Goal: Information Seeking & Learning: Learn about a topic

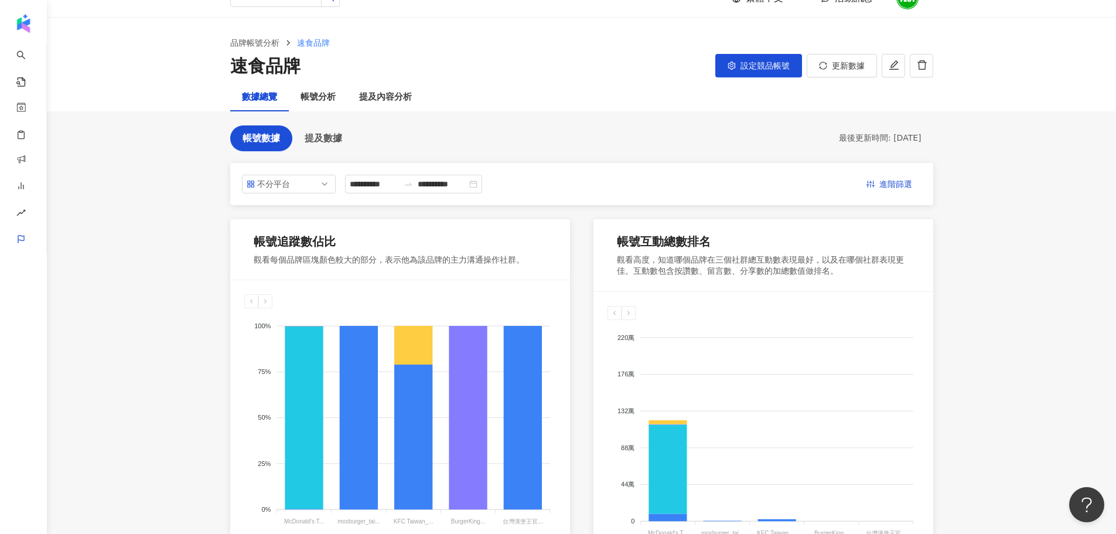
scroll to position [20, 0]
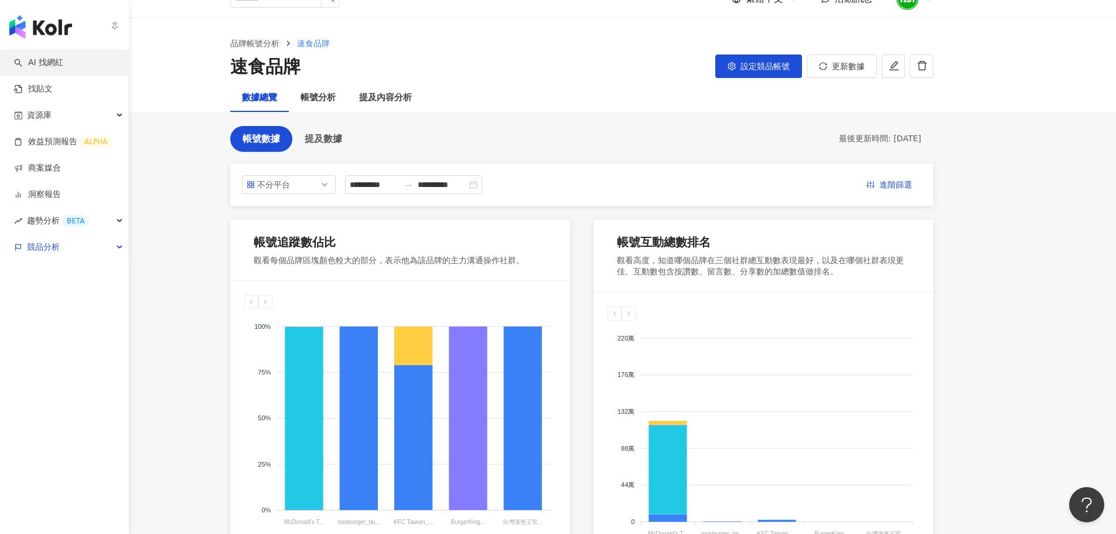
click at [34, 66] on link "AI 找網紅" at bounding box center [38, 63] width 49 height 12
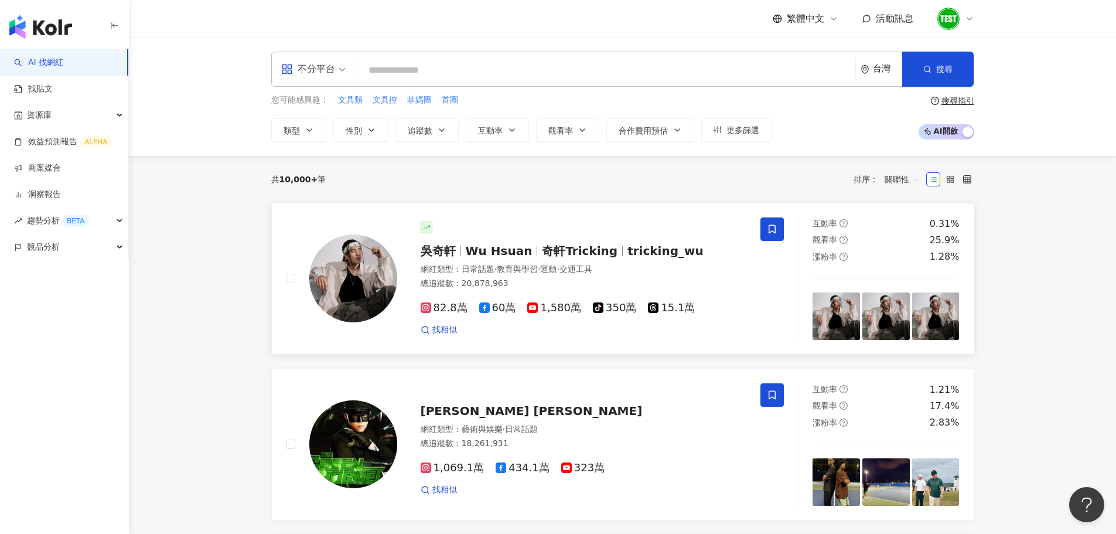
click at [559, 264] on span "·" at bounding box center [558, 268] width 2 height 9
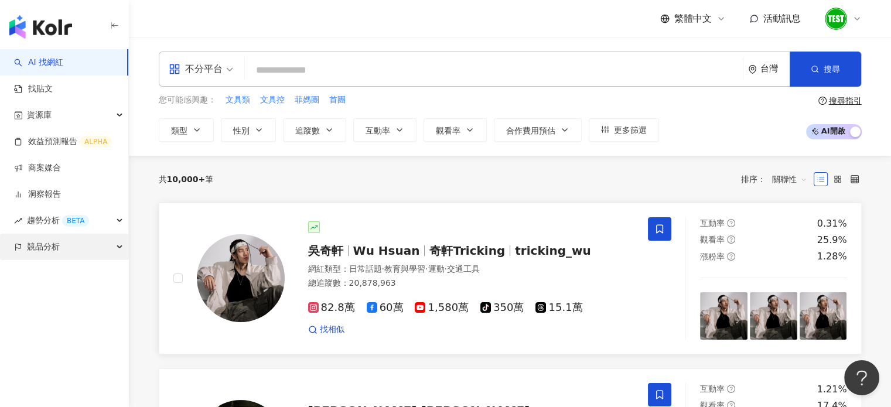
click at [59, 246] on span "競品分析" at bounding box center [43, 247] width 33 height 26
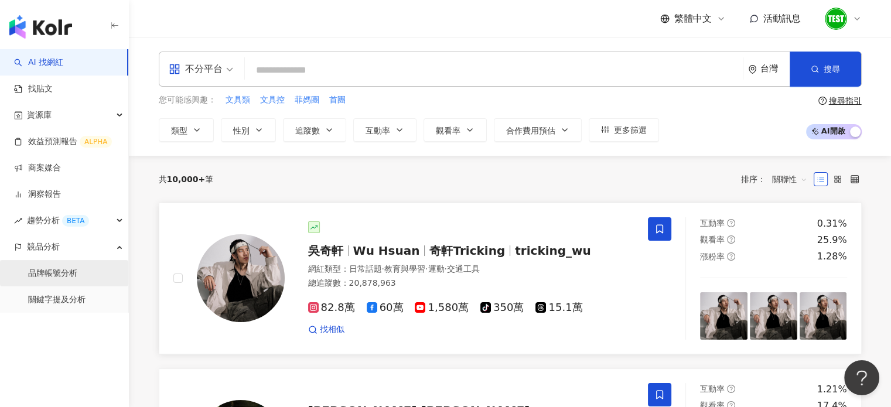
click at [52, 269] on link "品牌帳號分析" at bounding box center [52, 274] width 49 height 12
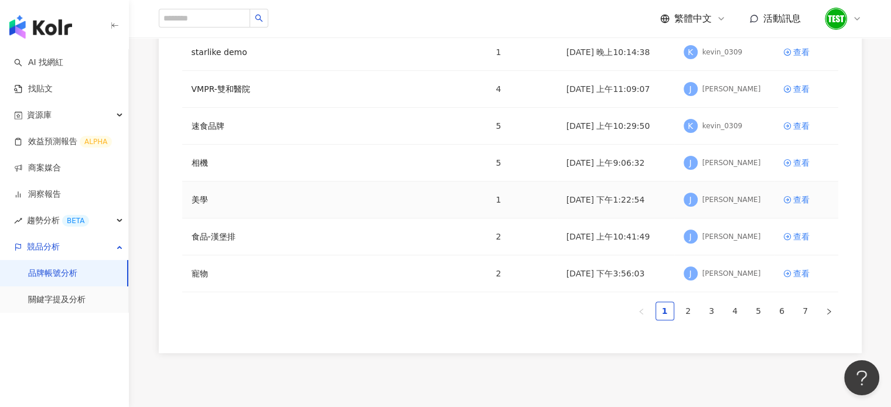
scroll to position [340, 0]
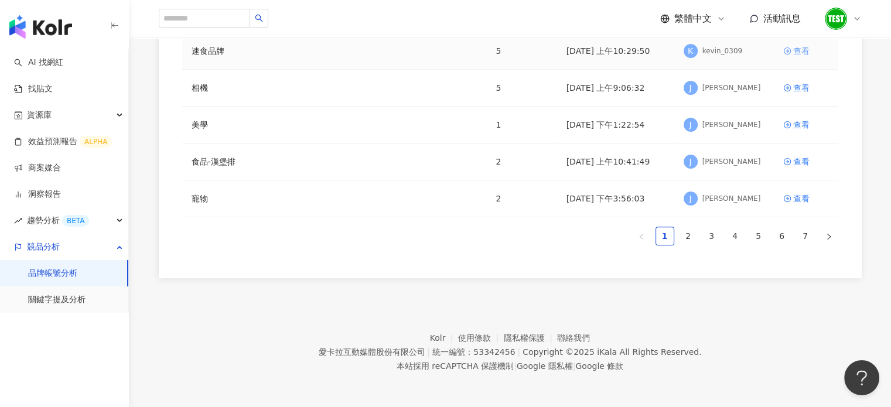
click at [788, 47] on icon at bounding box center [788, 51] width 8 height 8
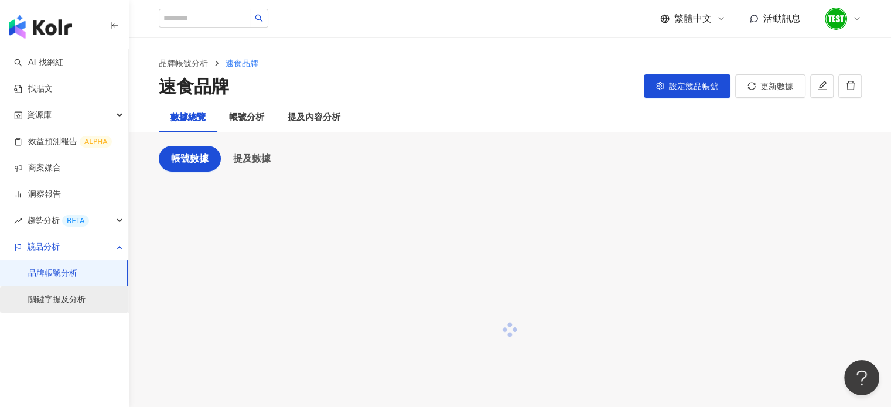
click at [86, 299] on link "關鍵字提及分析" at bounding box center [56, 300] width 57 height 12
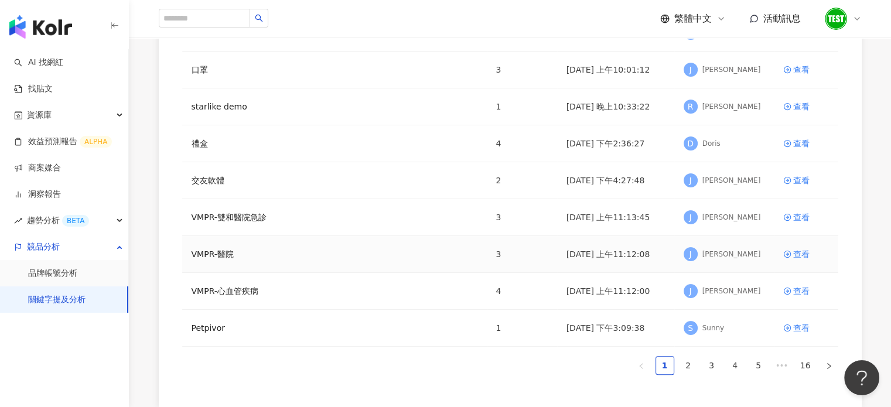
scroll to position [306, 0]
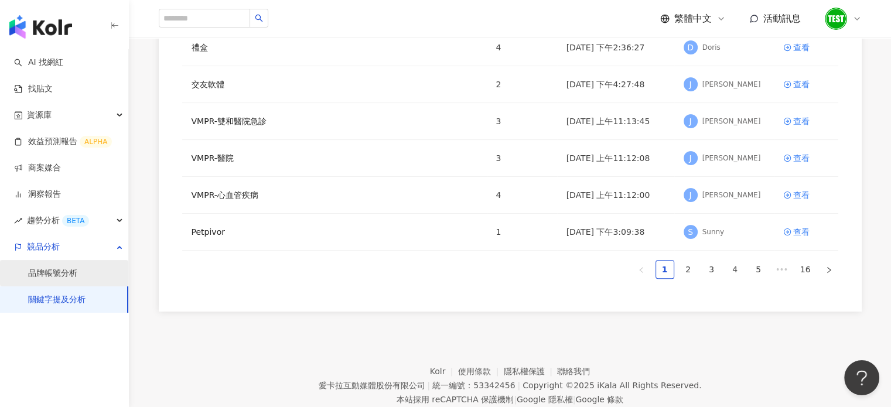
click at [40, 268] on link "品牌帳號分析" at bounding box center [52, 274] width 49 height 12
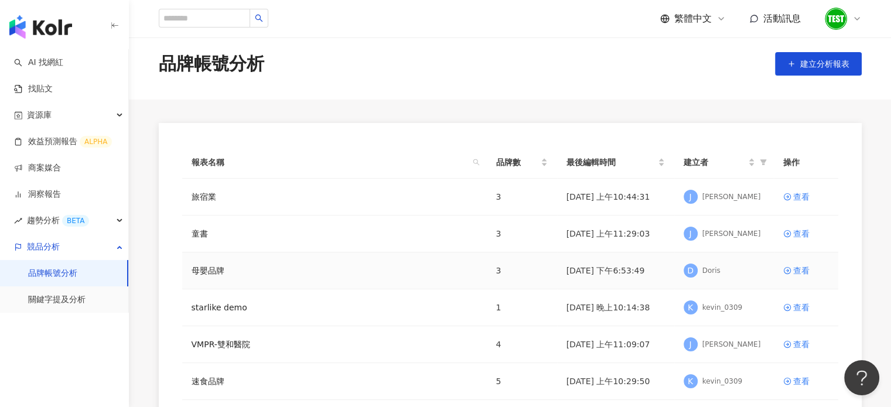
scroll to position [16, 0]
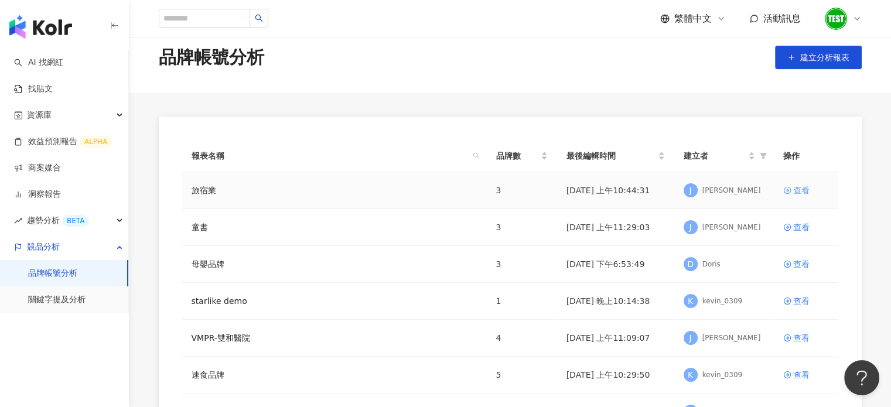
click at [796, 189] on div "查看" at bounding box center [801, 190] width 16 height 13
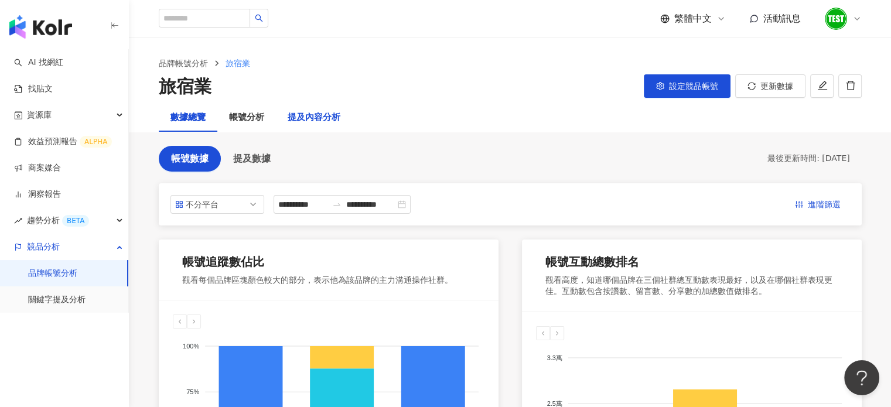
click at [308, 115] on div "提及內容分析" at bounding box center [314, 118] width 53 height 14
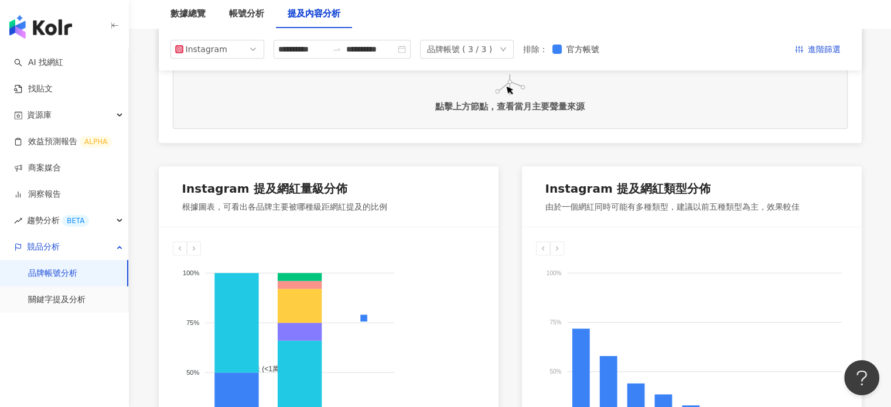
scroll to position [499, 0]
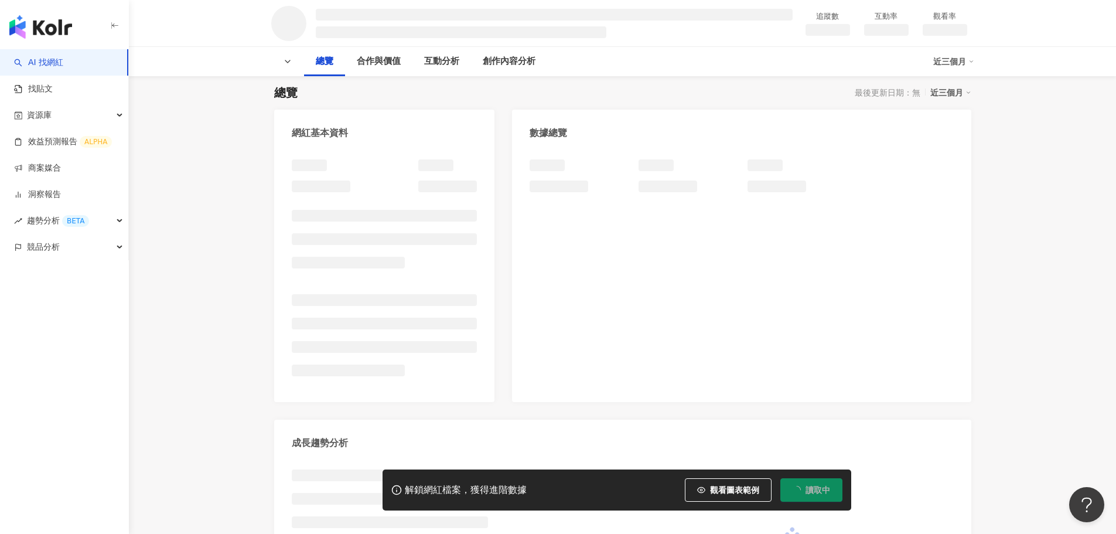
scroll to position [76, 0]
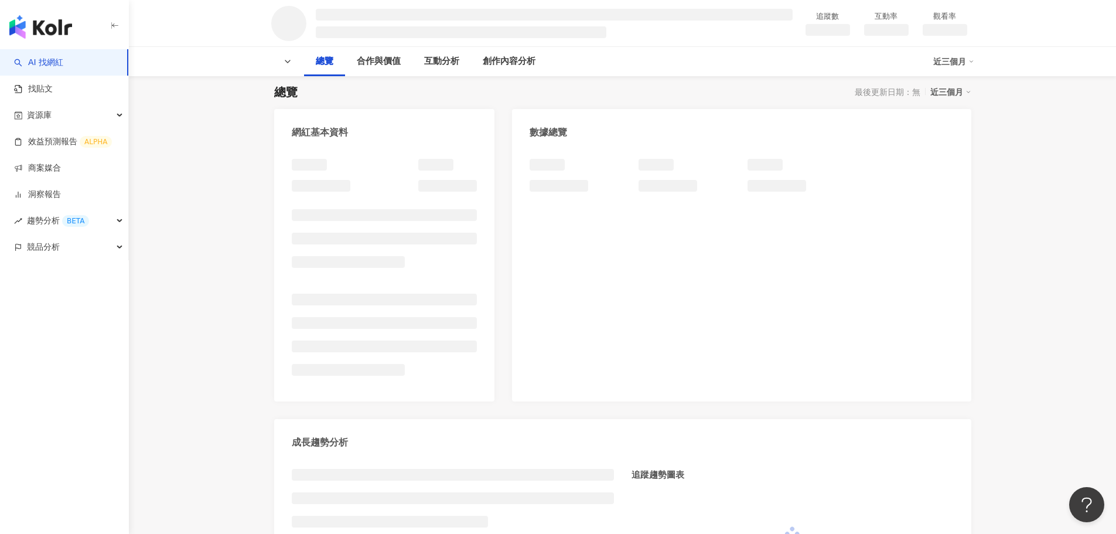
scroll to position [173, 0]
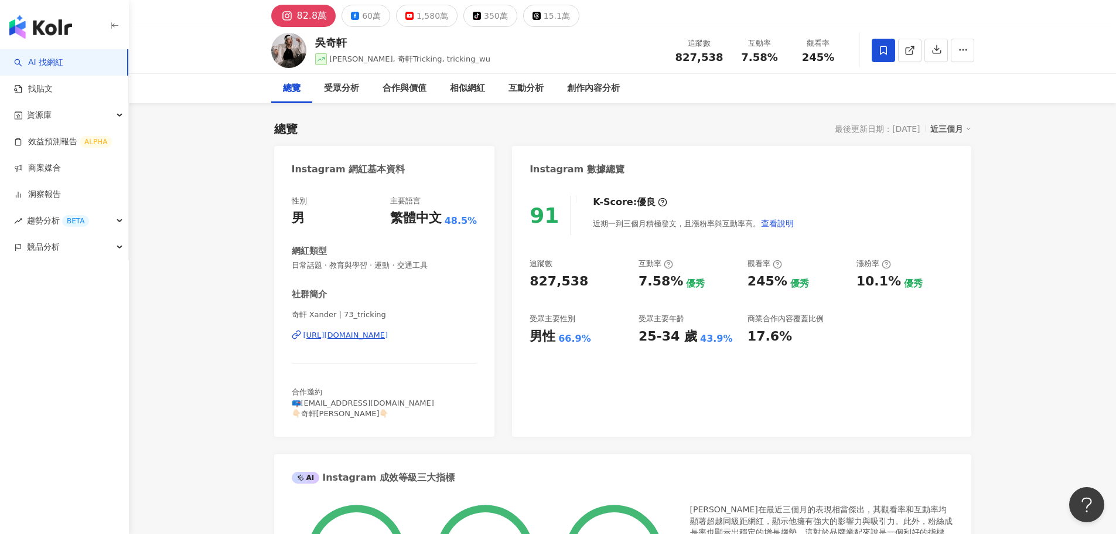
scroll to position [571, 0]
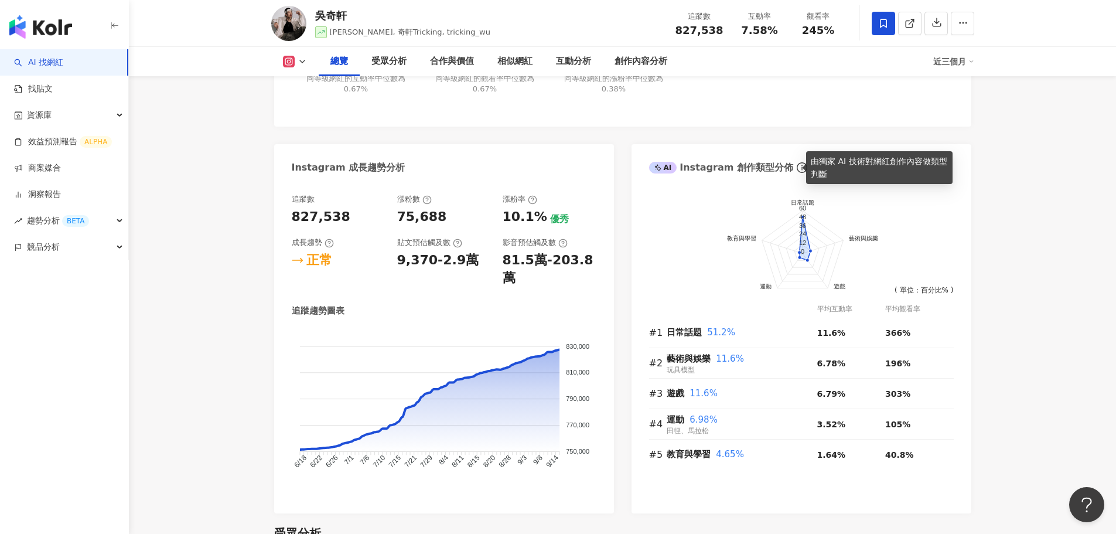
click at [802, 169] on icon "info-circle" at bounding box center [802, 167] width 1 height 5
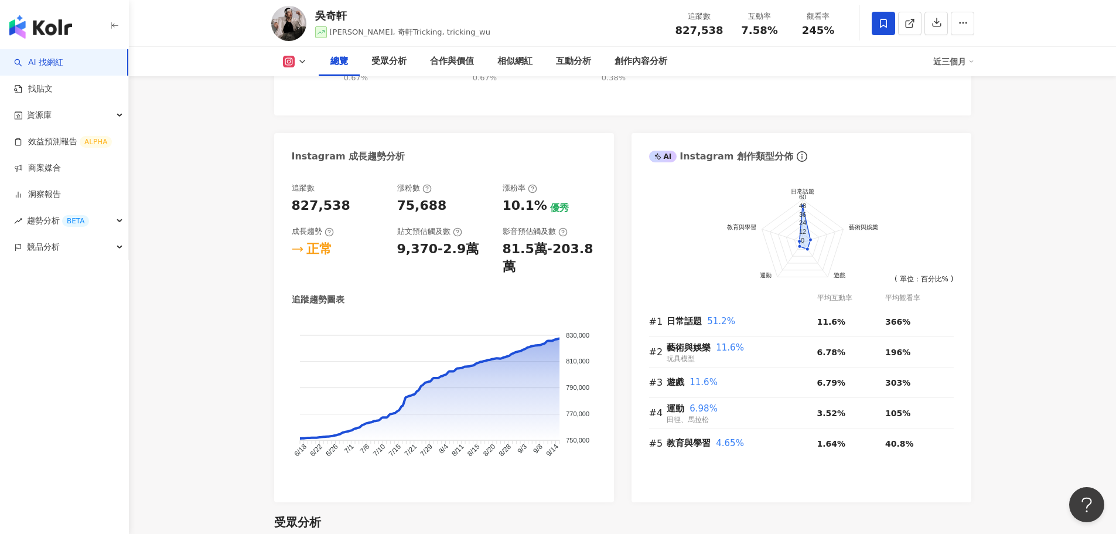
scroll to position [581, 0]
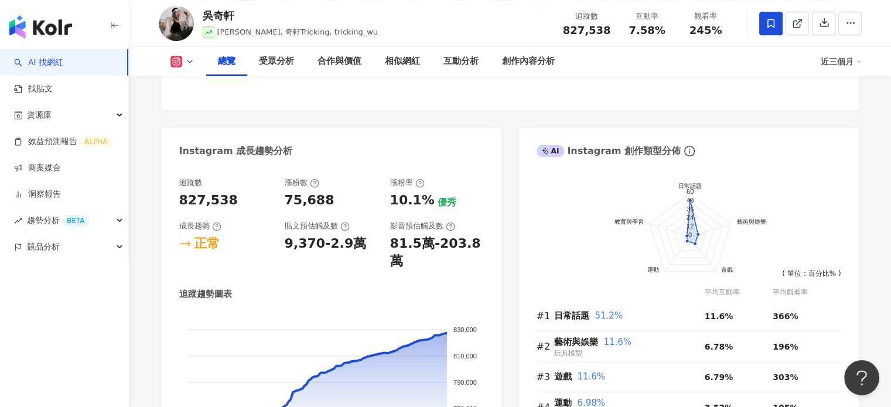
click at [506, 135] on div "Instagram 網紅基本資料 性別 男 主要語言 繁體中文 48.5% 網紅類型 日常話題 · 教育與學習 · 運動 · 交通工具 社群簡介 奇軒 Xan…" at bounding box center [510, 54] width 697 height 886
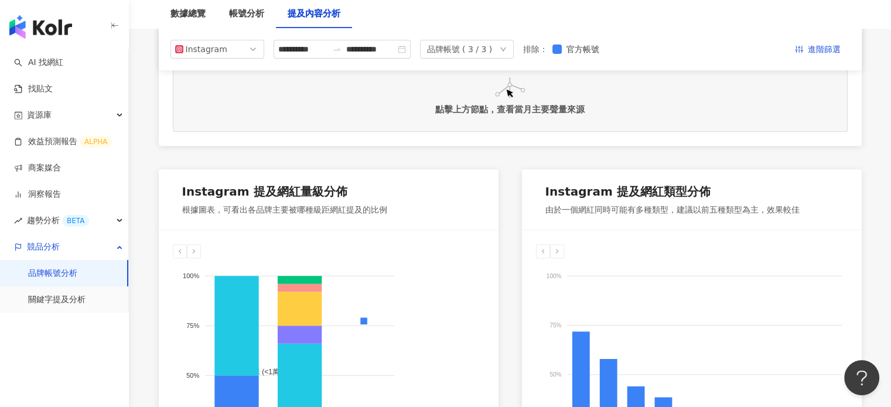
click at [52, 85] on link "找貼文" at bounding box center [33, 89] width 39 height 12
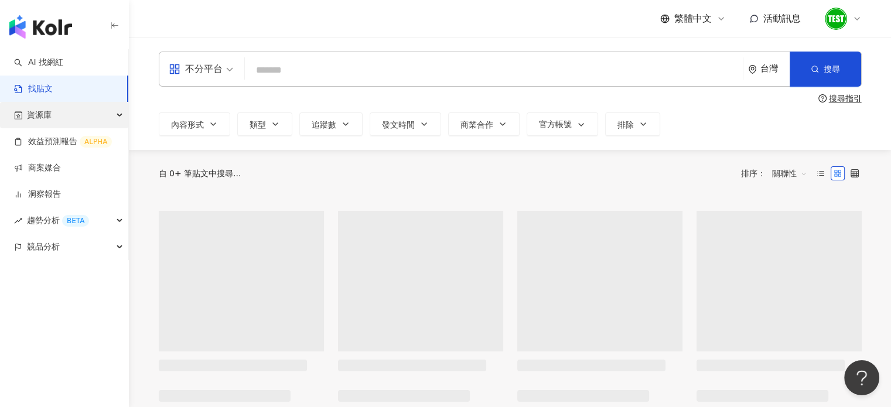
click at [53, 114] on div "資源庫" at bounding box center [64, 115] width 128 height 26
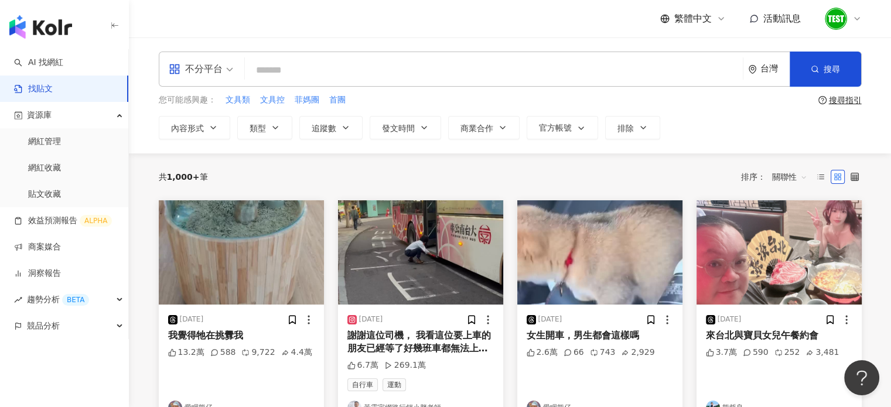
click at [36, 355] on div "AI 找網紅 找貼文 資源庫 網紅管理 網紅收藏 貼文收藏 效益預測報告 ALPHA 商案媒合 洞察報告 趨勢分析 BETA 競品分析" at bounding box center [64, 228] width 129 height 358
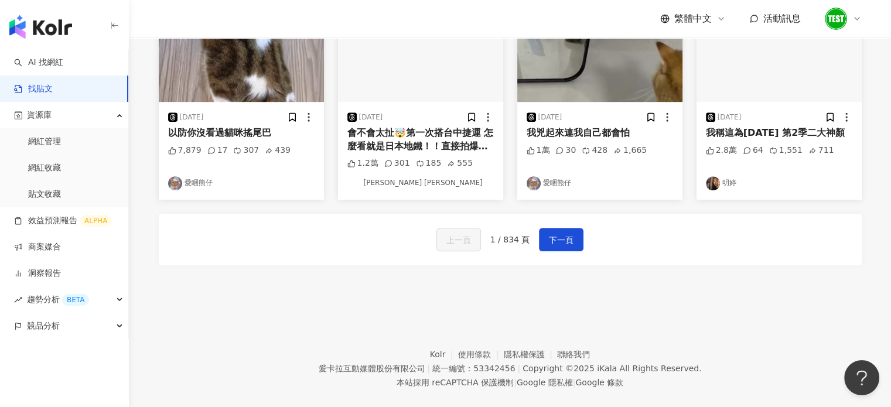
scroll to position [673, 0]
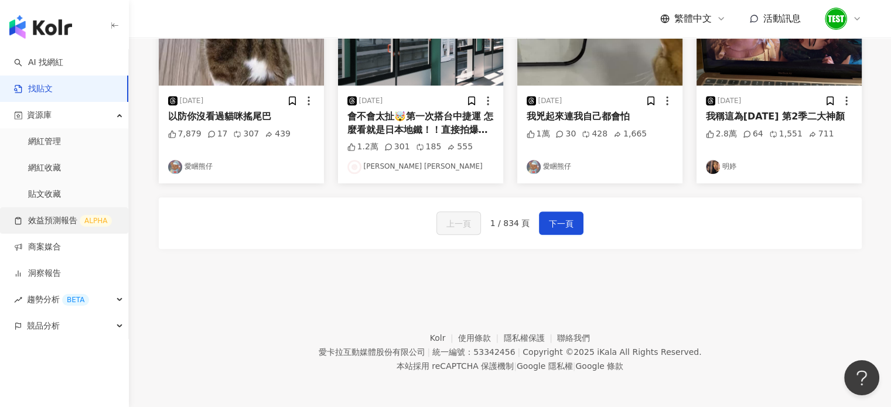
click at [65, 221] on link "效益預測報告 ALPHA" at bounding box center [63, 221] width 98 height 12
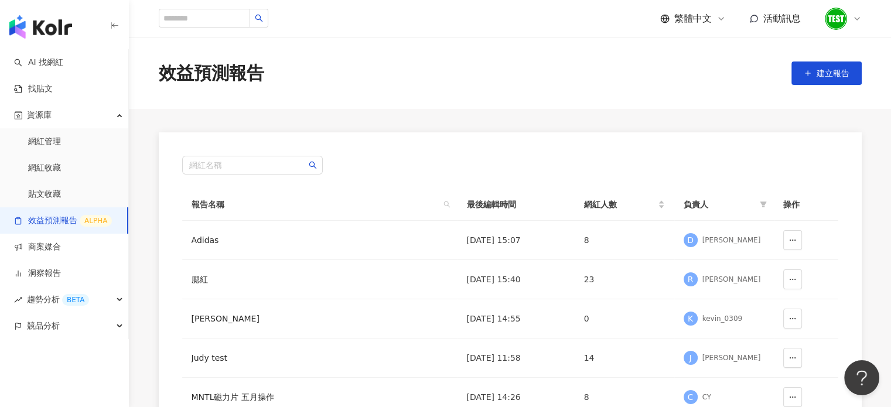
scroll to position [164, 0]
